Goal: Information Seeking & Learning: Learn about a topic

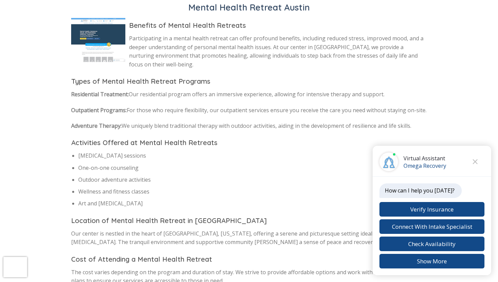
scroll to position [75, 0]
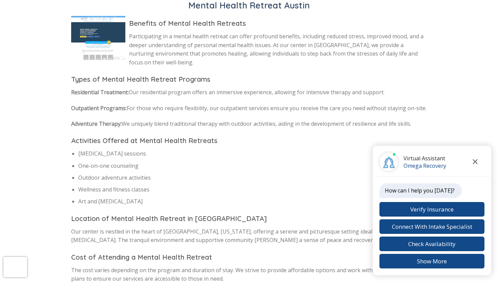
click at [477, 163] on icon "Close chat" at bounding box center [475, 161] width 5 height 5
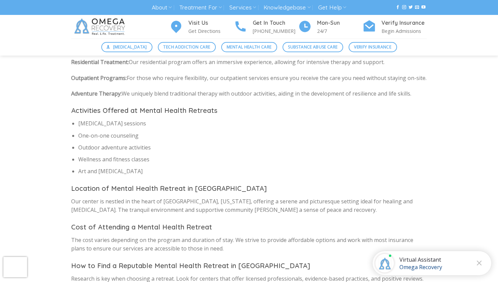
scroll to position [0, 0]
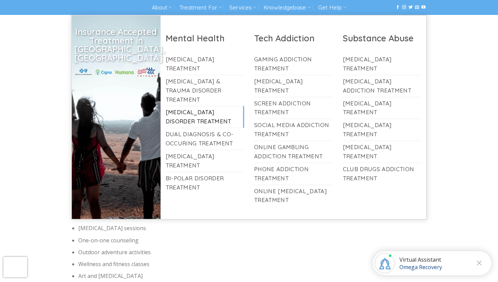
click at [190, 107] on link "[MEDICAL_DATA] Disorder Treatment" at bounding box center [205, 117] width 79 height 22
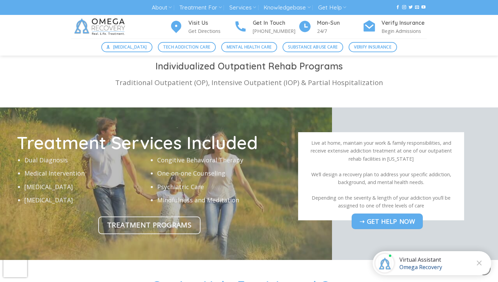
scroll to position [1933, 0]
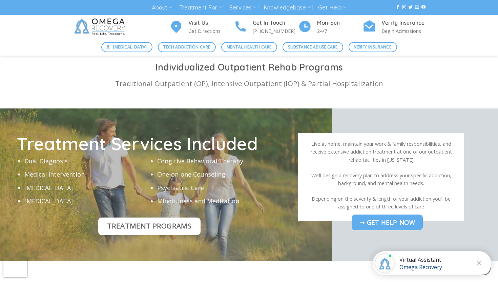
click at [145, 220] on span "Treatment Programs" at bounding box center [149, 225] width 84 height 11
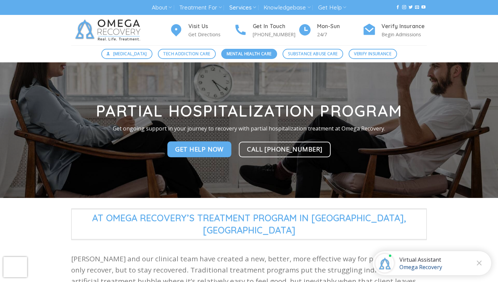
click at [238, 56] on span "Mental Health Care" at bounding box center [249, 54] width 45 height 6
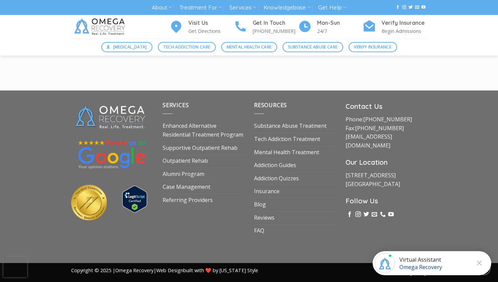
scroll to position [921, 0]
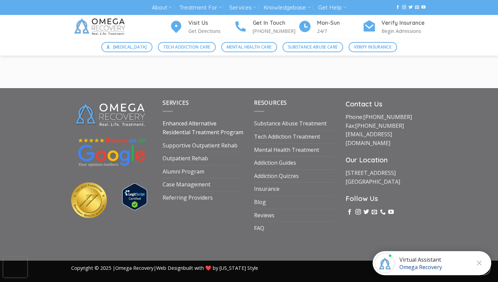
click at [182, 129] on link "Enhanced Alternative Residential Treatment Program" at bounding box center [203, 127] width 81 height 21
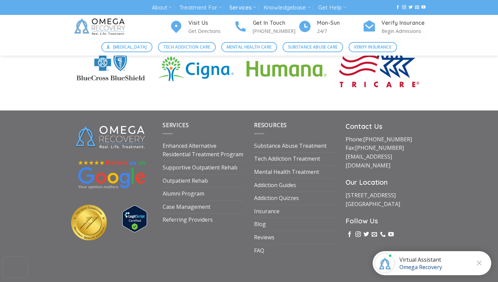
scroll to position [1948, 0]
click at [203, 139] on link "Enhanced Alternative Residential Treatment Program" at bounding box center [203, 149] width 81 height 21
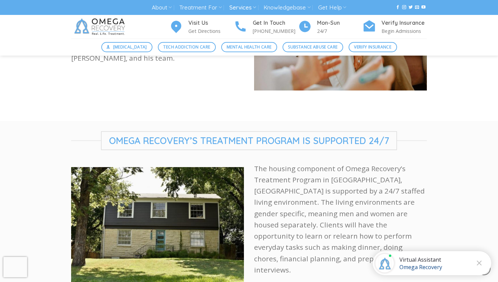
scroll to position [911, 0]
